Goal: Complete application form

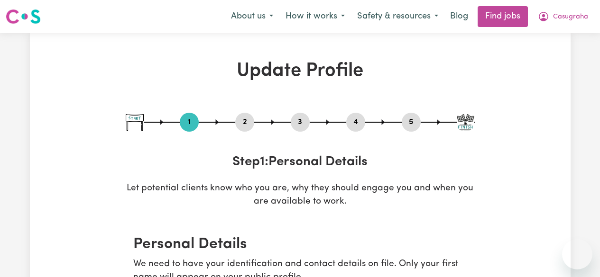
select select "female"
select select "Student Visa"
select select "Studying a healthcare related degree or qualification"
select select "38"
select select "40"
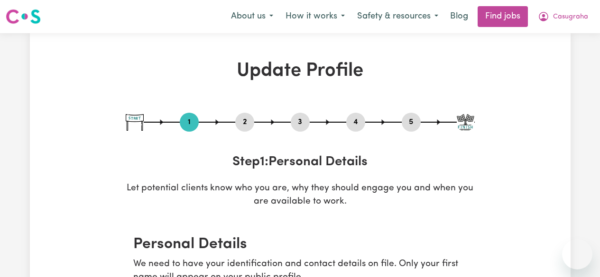
select select "40"
select select "45"
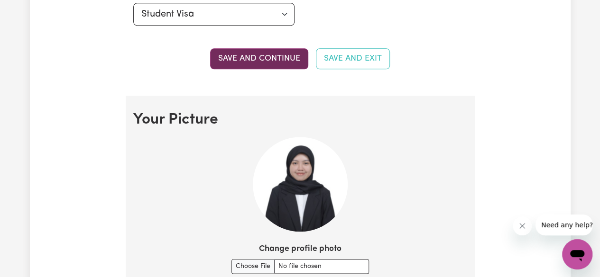
scroll to position [573, 0]
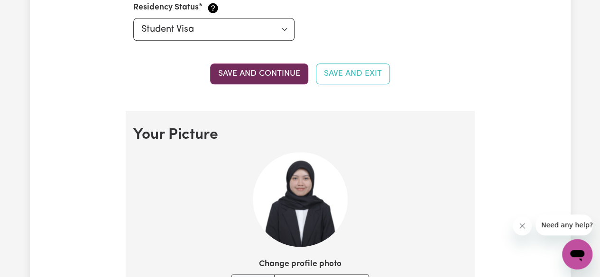
click at [244, 79] on button "Save and continue" at bounding box center [259, 74] width 98 height 21
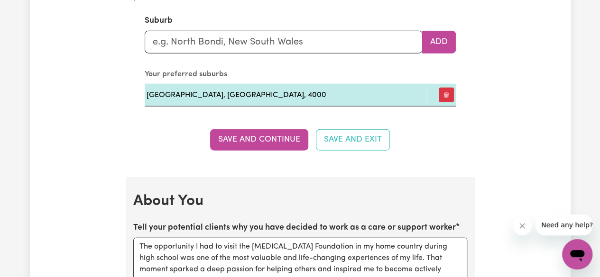
scroll to position [1140, 0]
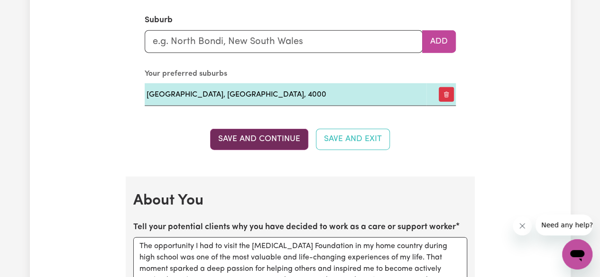
click at [255, 140] on button "Save and Continue" at bounding box center [259, 139] width 98 height 21
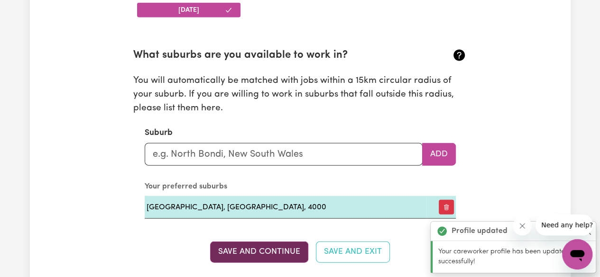
scroll to position [1027, 0]
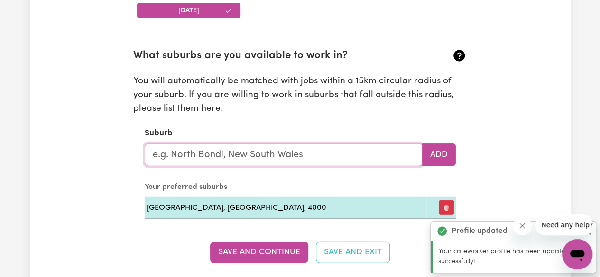
click at [246, 152] on input "text" at bounding box center [284, 155] width 278 height 23
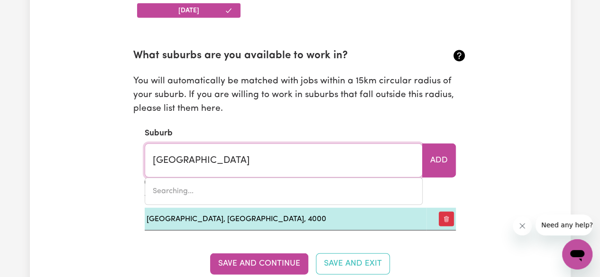
type input "Brisbane C"
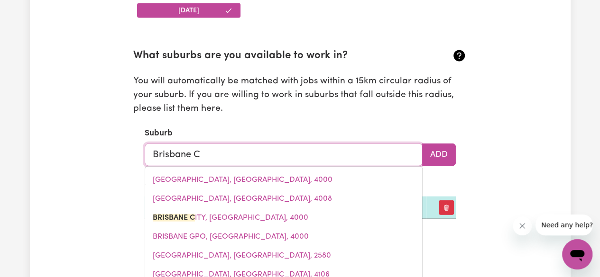
type input "Brisbane Ci"
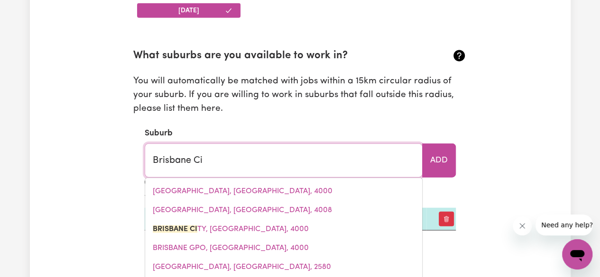
type input "Brisbane CiTY, Queensland, 4000"
type input "Brisbane Cit"
type input "Brisbane CitY, Queensland, 4000"
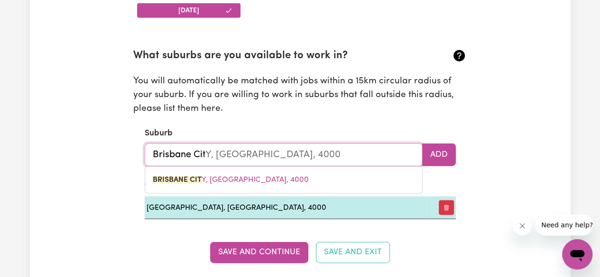
type input "Brisbane City"
type input "Brisbane City, Queensland, 4000"
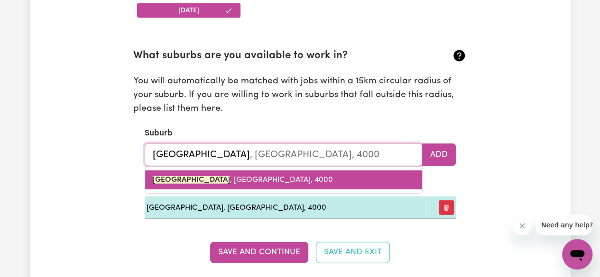
click at [236, 171] on link "BRISBANE CITY , Queensland, 4000" at bounding box center [283, 180] width 277 height 19
type input "BRISBANE CITY, Queensland, 4000"
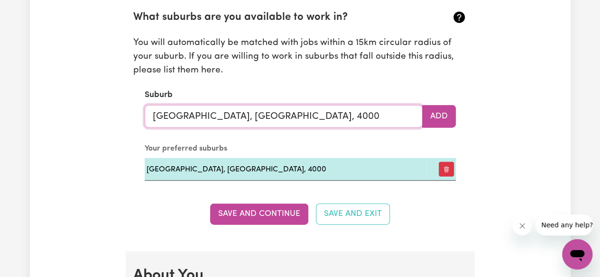
scroll to position [1066, 0]
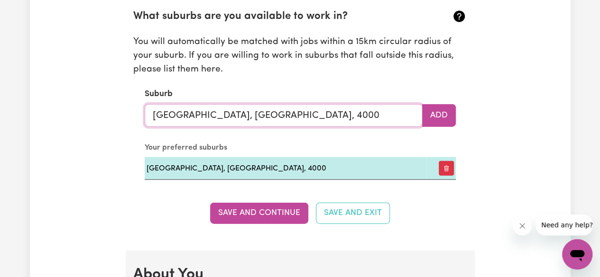
type input "BRISBANE CITY, Queensland, 4000"
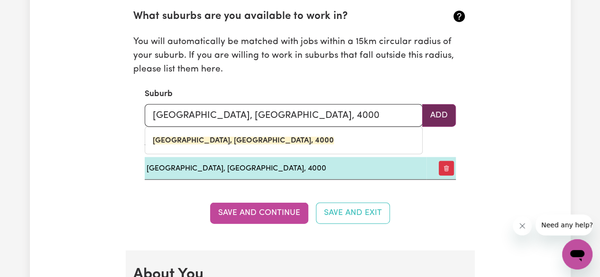
click at [435, 111] on button "Add" at bounding box center [439, 115] width 34 height 23
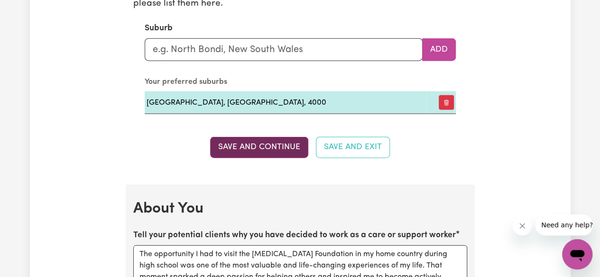
scroll to position [1131, 0]
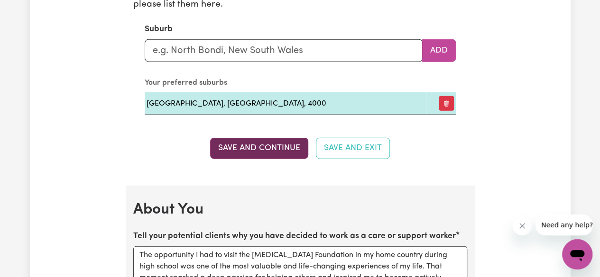
click at [261, 148] on button "Save and Continue" at bounding box center [259, 148] width 98 height 21
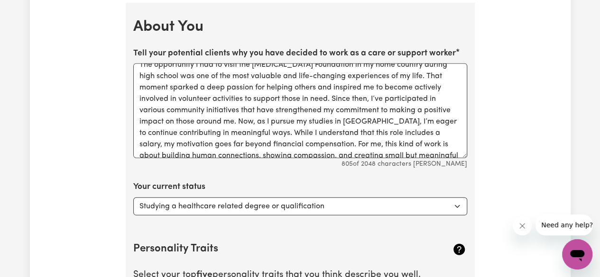
scroll to position [8, 0]
click at [250, 134] on textarea "The opportunity I had to visit the Cancer Foundation in my home country during …" at bounding box center [300, 111] width 334 height 95
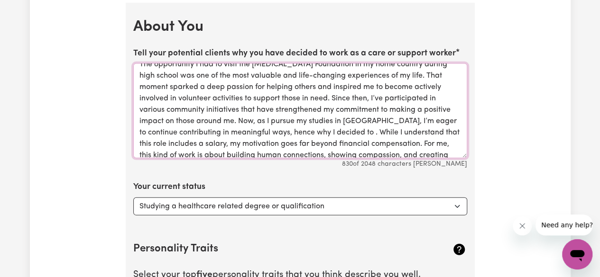
scroll to position [25, 0]
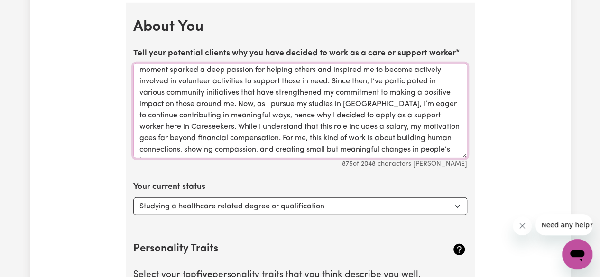
click at [288, 118] on textarea "The opportunity I had to visit the Cancer Foundation in my home country during …" at bounding box center [300, 111] width 334 height 95
click at [245, 101] on textarea "The opportunity I had to visit the Cancer Foundation in my home country during …" at bounding box center [300, 111] width 334 height 95
drag, startPoint x: 245, startPoint y: 101, endPoint x: 174, endPoint y: 119, distance: 72.8
click at [174, 119] on textarea "The opportunity I had to visit the Cancer Foundation in my home country during …" at bounding box center [300, 111] width 334 height 95
click at [309, 104] on textarea "The opportunity I had to visit the Cancer Foundation in my home country during …" at bounding box center [300, 111] width 334 height 95
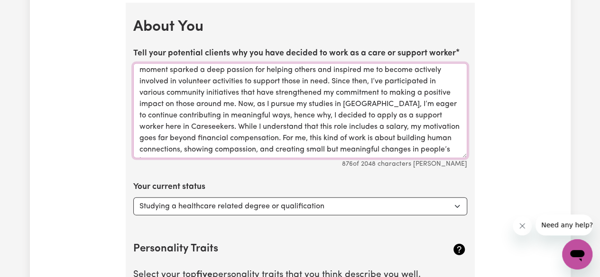
click at [264, 114] on textarea "The opportunity I had to visit the Cancer Foundation in my home country during …" at bounding box center [300, 111] width 334 height 95
drag, startPoint x: 264, startPoint y: 114, endPoint x: 184, endPoint y: 125, distance: 80.8
click at [184, 125] on textarea "The opportunity I had to visit the Cancer Foundation in my home country during …" at bounding box center [300, 111] width 334 height 95
paste textarea "my decision to apply for a support worker position at"
click at [257, 111] on textarea "The opportunity I had to visit the Cancer Foundation in my home country during …" at bounding box center [300, 111] width 334 height 95
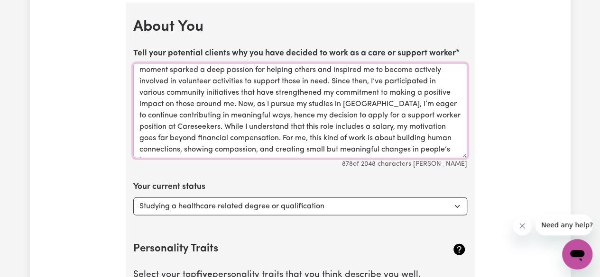
drag, startPoint x: 257, startPoint y: 111, endPoint x: 186, endPoint y: 126, distance: 72.6
click at [186, 126] on textarea "The opportunity I had to visit the Cancer Foundation in my home country during …" at bounding box center [300, 111] width 334 height 95
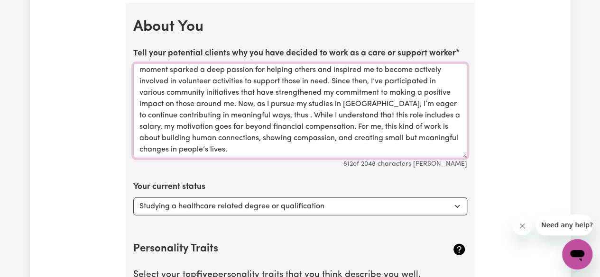
paste textarea "I have decided to apply for a position as a support worker at Careseekers"
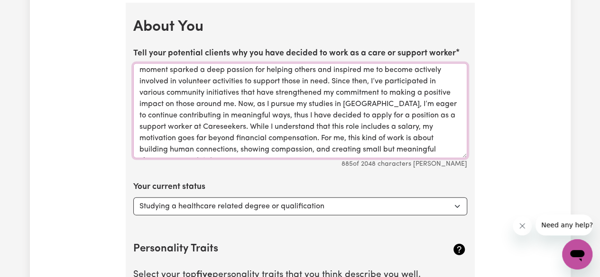
click at [186, 126] on textarea "The opportunity I had to visit the Cancer Foundation in my home country during …" at bounding box center [300, 111] width 334 height 95
click at [254, 128] on textarea "The opportunity I had to visit the Cancer Foundation in my home country during …" at bounding box center [300, 111] width 334 height 95
drag, startPoint x: 269, startPoint y: 112, endPoint x: 217, endPoint y: 128, distance: 54.4
click at [217, 128] on textarea "The opportunity I had to visit the Cancer Foundation in my home country during …" at bounding box center [300, 111] width 334 height 95
paste textarea
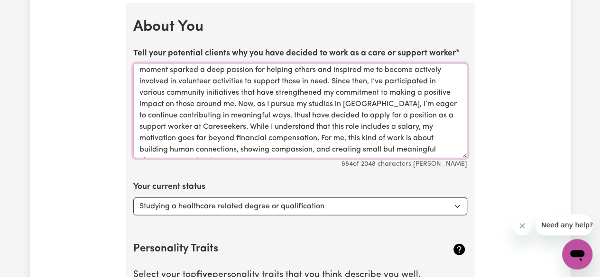
click at [264, 111] on textarea "The opportunity I had to visit the Cancer Foundation in my home country during …" at bounding box center [300, 111] width 334 height 95
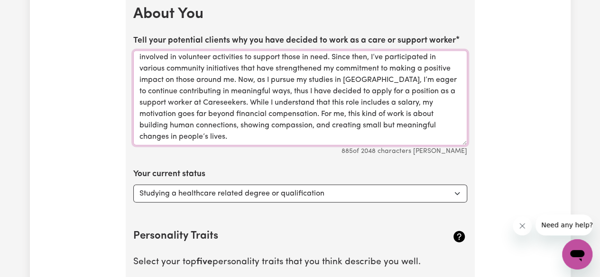
scroll to position [1349, 0]
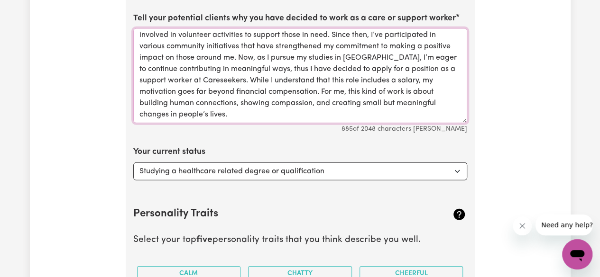
click at [182, 101] on textarea "The opportunity I had to visit the Cancer Foundation in my home country during …" at bounding box center [300, 75] width 334 height 95
drag, startPoint x: 182, startPoint y: 101, endPoint x: 401, endPoint y: 92, distance: 218.7
click at [401, 92] on textarea "The opportunity I had to visit the Cancer Foundation in my home country during …" at bounding box center [300, 75] width 334 height 95
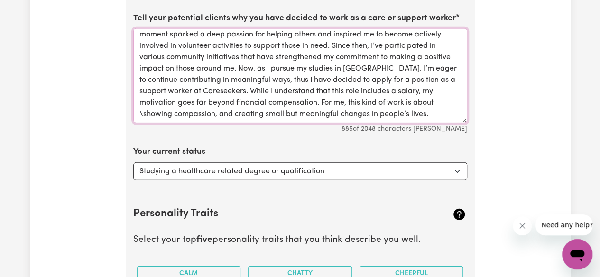
scroll to position [25, 0]
click at [182, 111] on textarea "The opportunity I had to visit the Cancer Foundation in my home country during …" at bounding box center [300, 75] width 334 height 95
click at [402, 109] on textarea "The opportunity I had to visit the Cancer Foundation in my home country during …" at bounding box center [300, 75] width 334 height 95
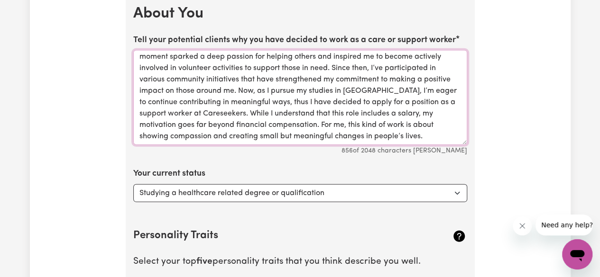
type textarea "The opportunity I had to visit the Cancer Foundation in my home country during …"
click at [274, 187] on select "Select... Studying a healthcare related degree or qualification Studying a non-…" at bounding box center [300, 193] width 334 height 18
select select "Studying a non-healthcare related degree or qualification"
click at [133, 184] on select "Select... Studying a healthcare related degree or qualification Studying a non-…" at bounding box center [300, 193] width 334 height 18
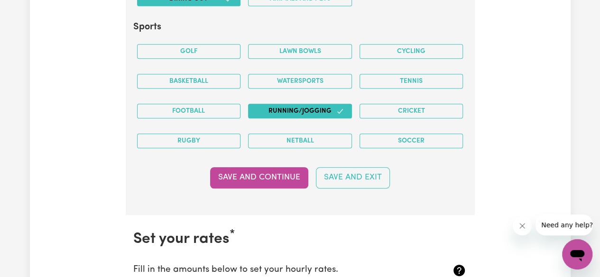
scroll to position [2028, 0]
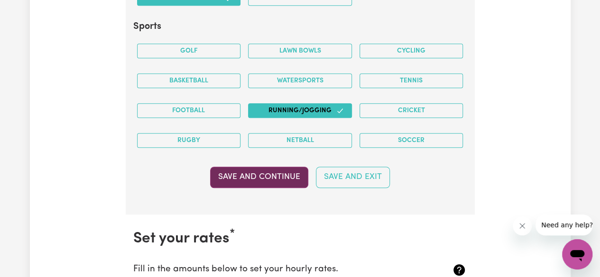
click at [259, 169] on button "Save and Continue" at bounding box center [259, 177] width 98 height 21
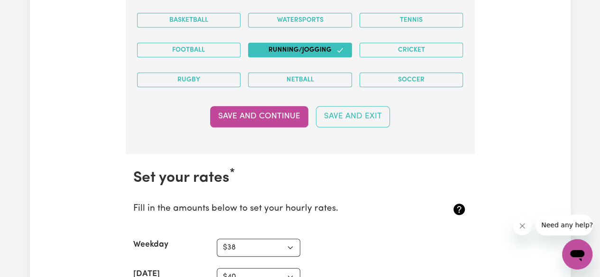
scroll to position [2087, 0]
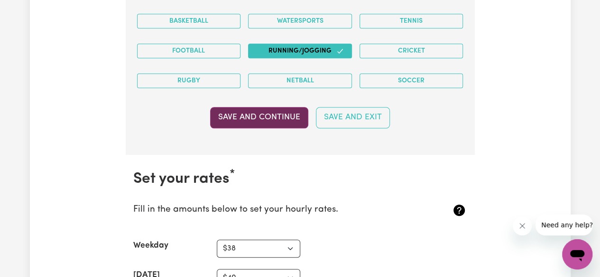
click at [253, 107] on button "Save and Continue" at bounding box center [259, 117] width 98 height 21
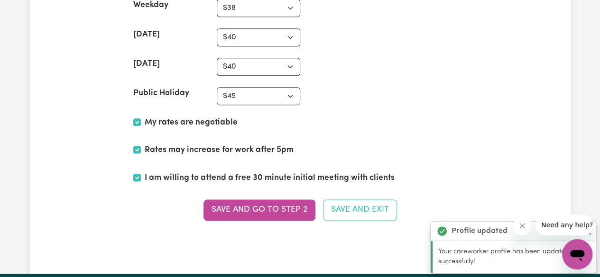
scroll to position [2335, 0]
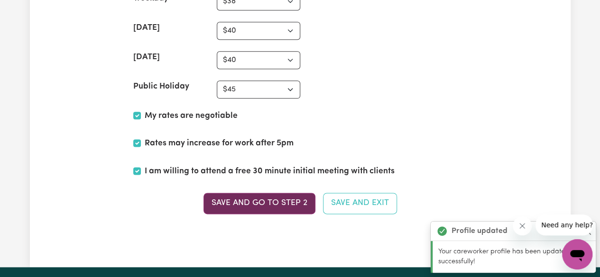
click at [254, 194] on button "Save and go to Step 2" at bounding box center [259, 203] width 112 height 21
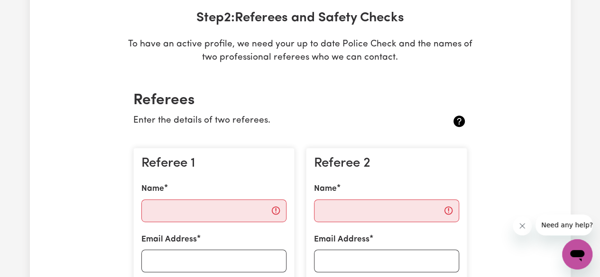
scroll to position [132, 0]
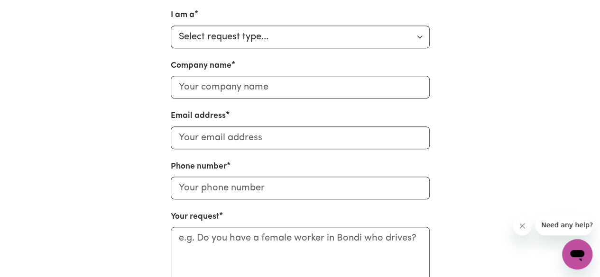
scroll to position [327, 0]
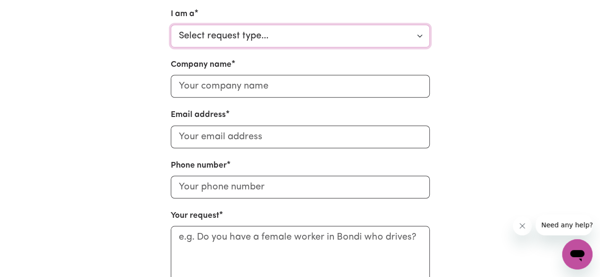
click at [248, 38] on select "Select request type... Individual looking for care and support for myself and m…" at bounding box center [300, 36] width 259 height 23
click at [526, 64] on div "I am a Select request type... Individual looking for care and support for mysel…" at bounding box center [300, 173] width 540 height 330
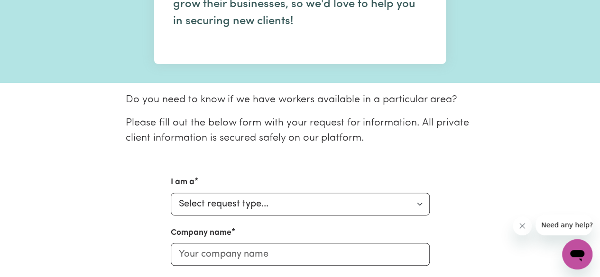
scroll to position [162, 0]
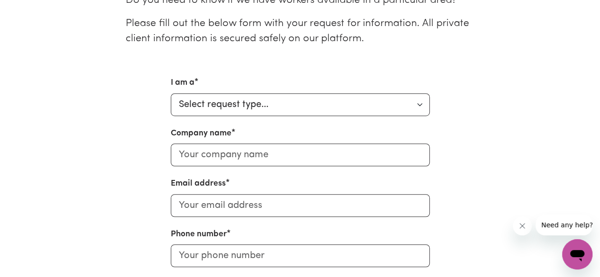
scroll to position [260, 0]
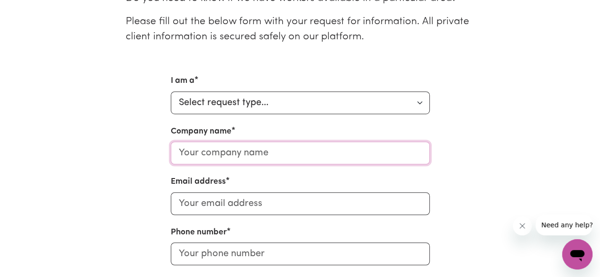
click at [224, 147] on input "Company name" at bounding box center [300, 153] width 259 height 23
